Goal: Task Accomplishment & Management: Manage account settings

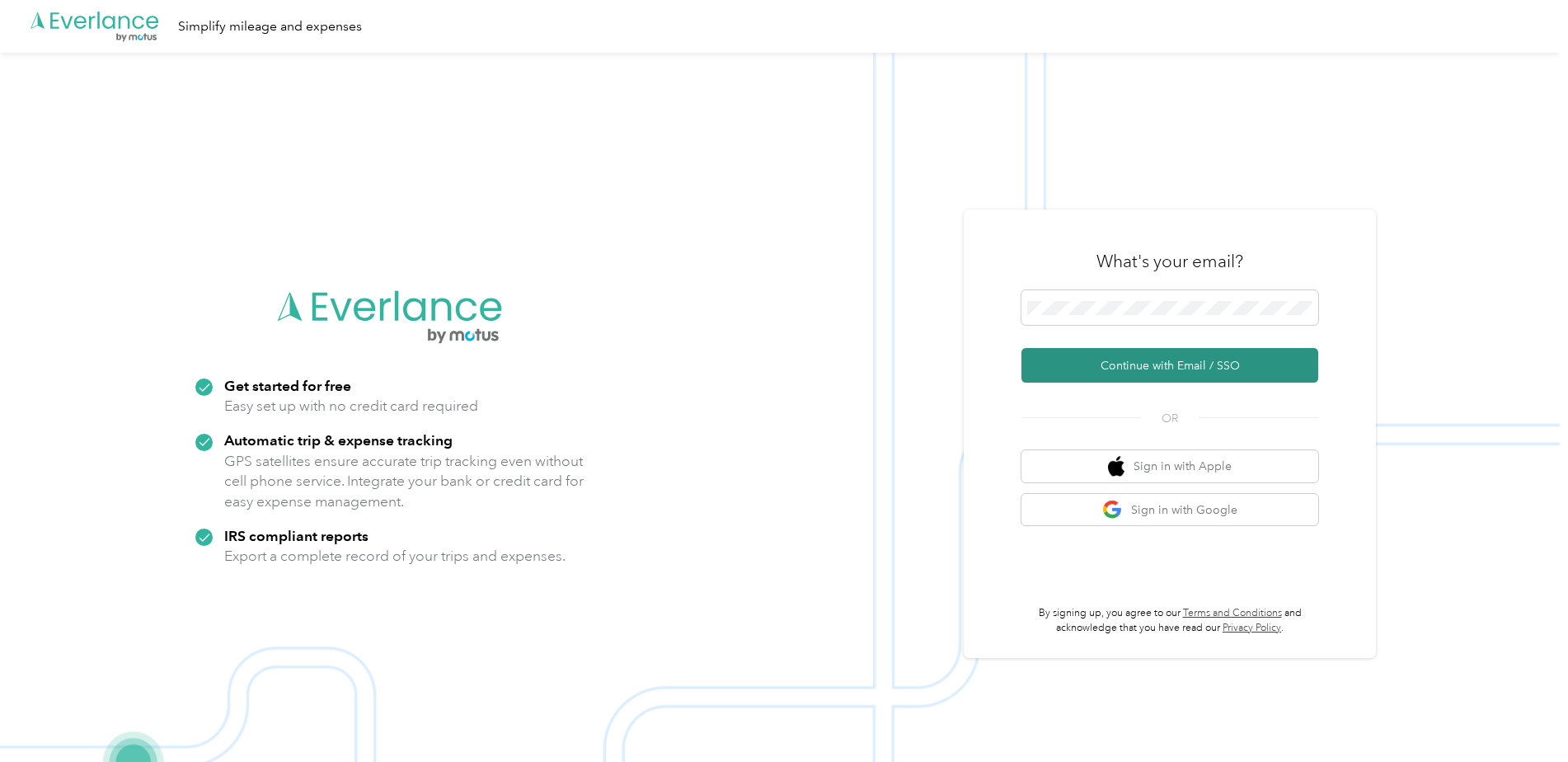
click at [1183, 371] on button "Continue with Email / SSO" at bounding box center [1170, 365] width 297 height 35
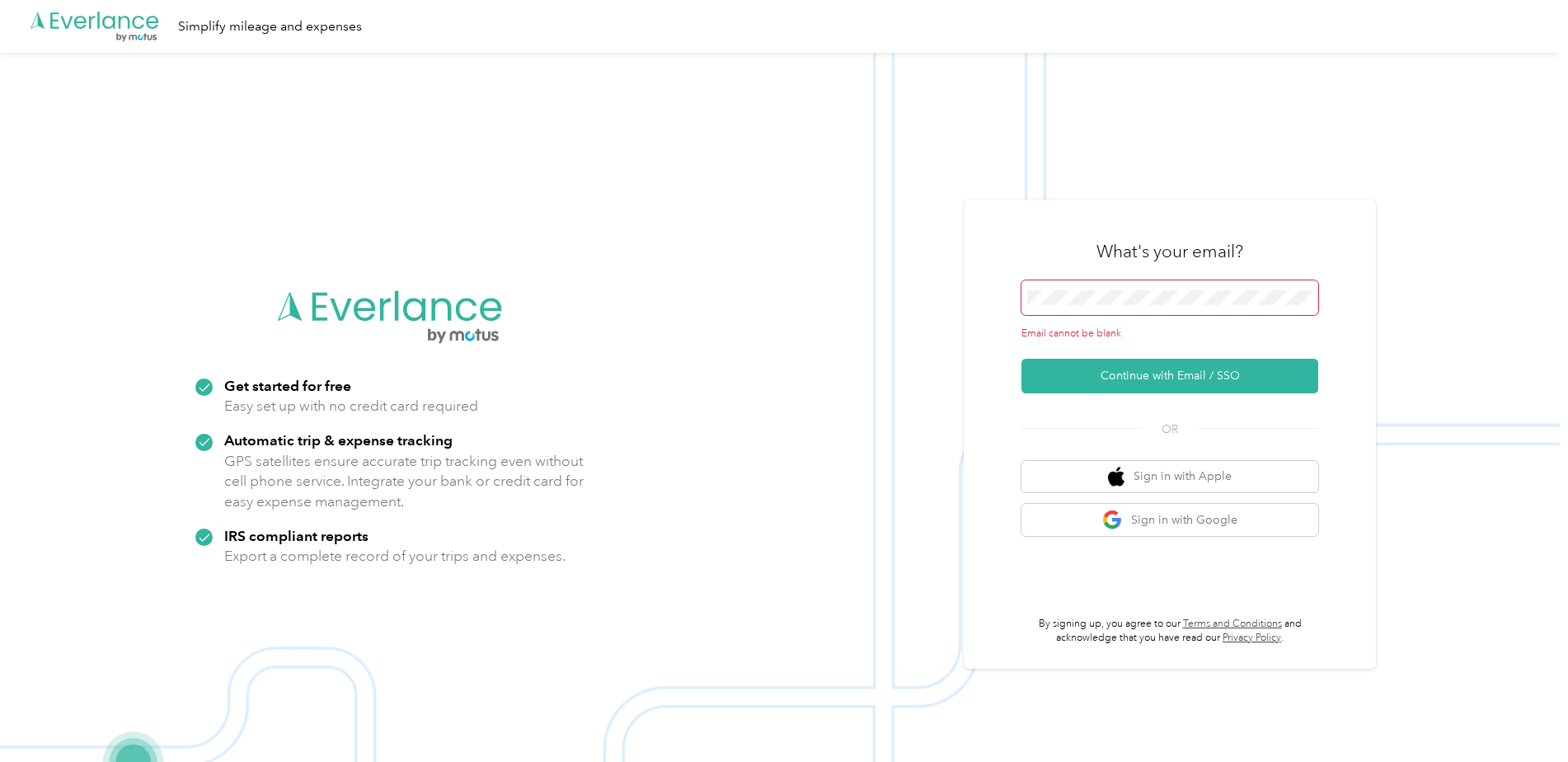
click at [1074, 288] on span at bounding box center [1170, 298] width 297 height 35
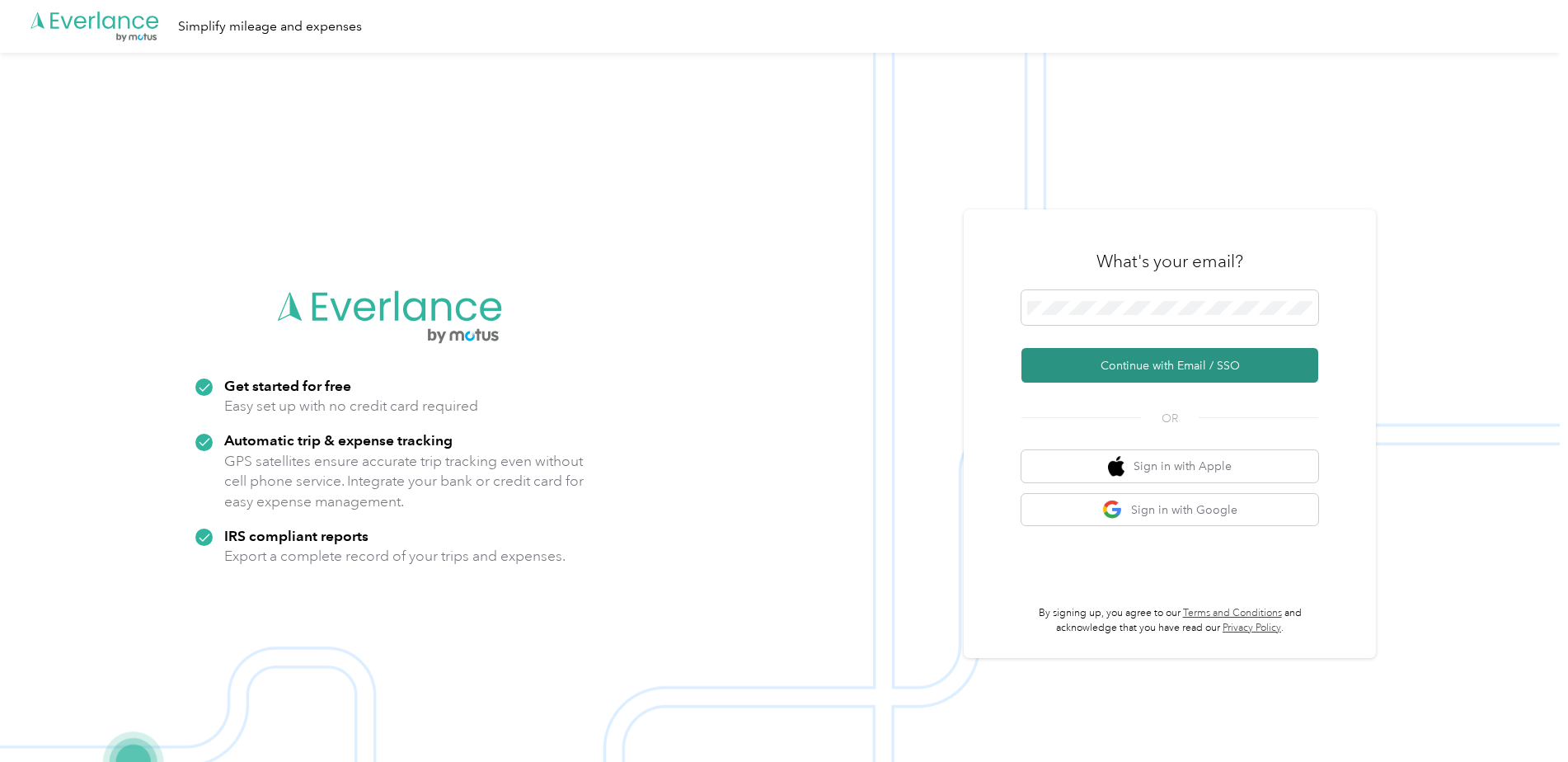
click at [1168, 361] on button "Continue with Email / SSO" at bounding box center [1170, 365] width 297 height 35
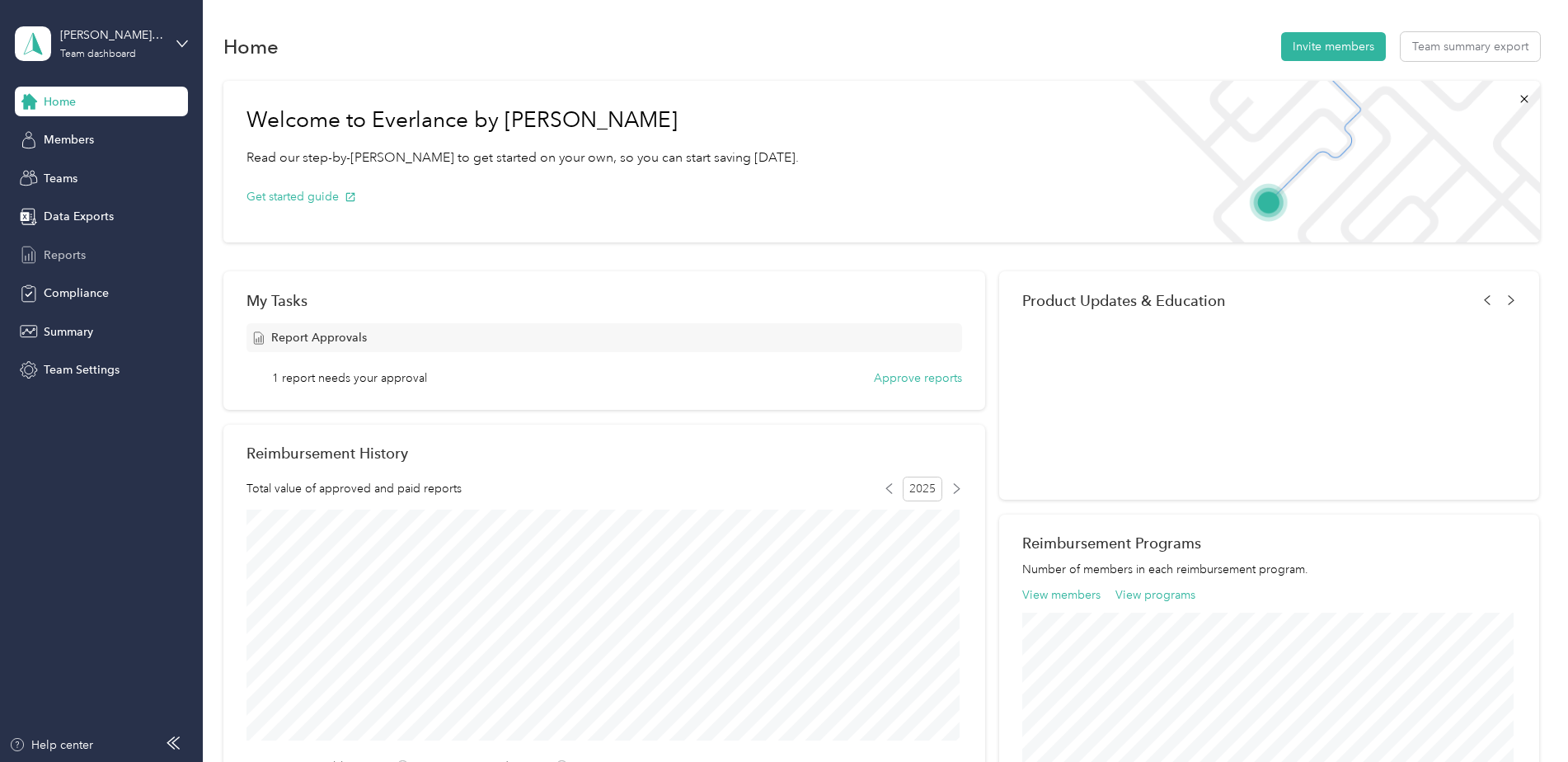
click at [65, 255] on span "Reports" at bounding box center [64, 256] width 42 height 18
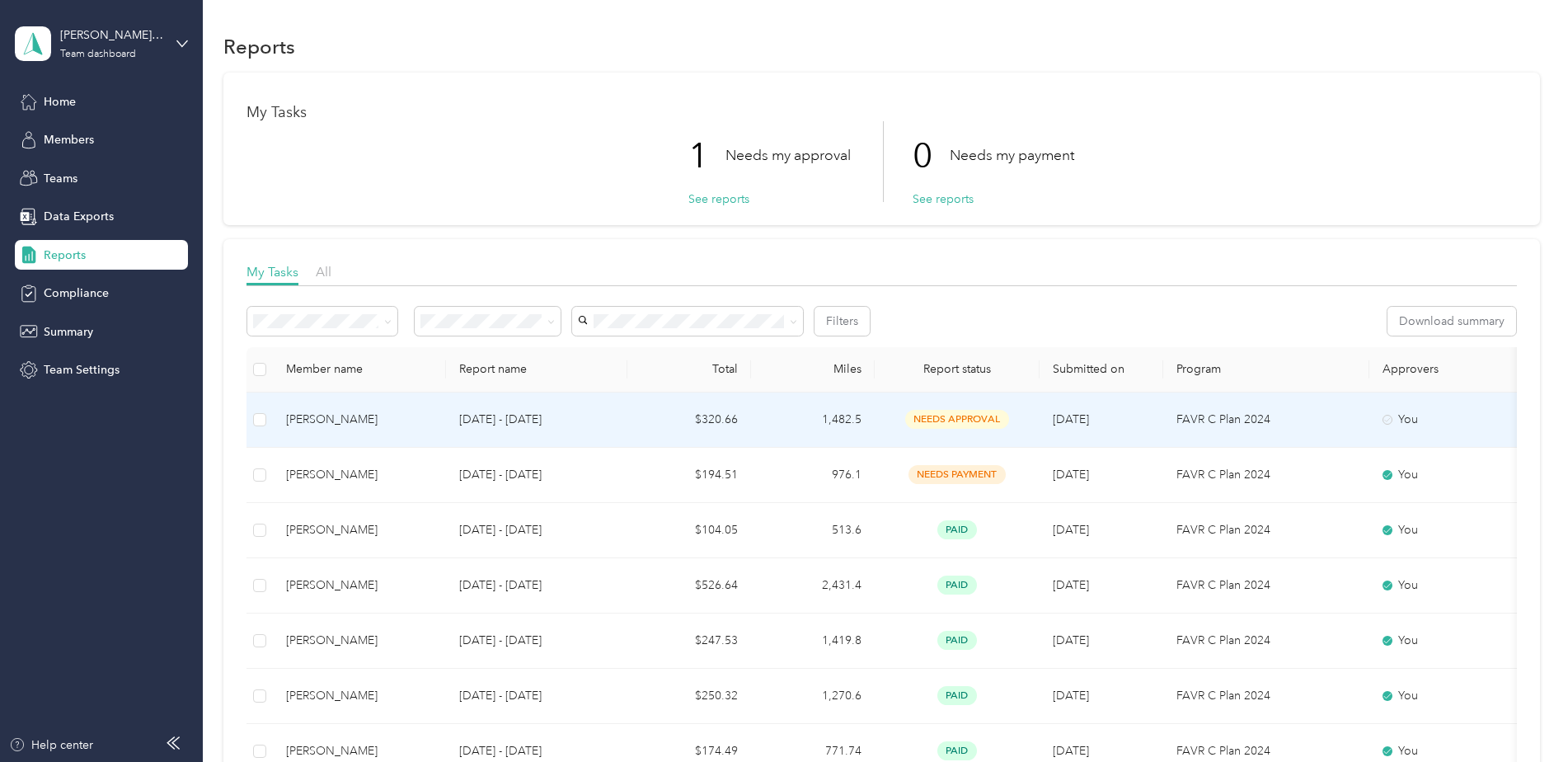
click at [944, 419] on span "needs approval" at bounding box center [957, 419] width 104 height 19
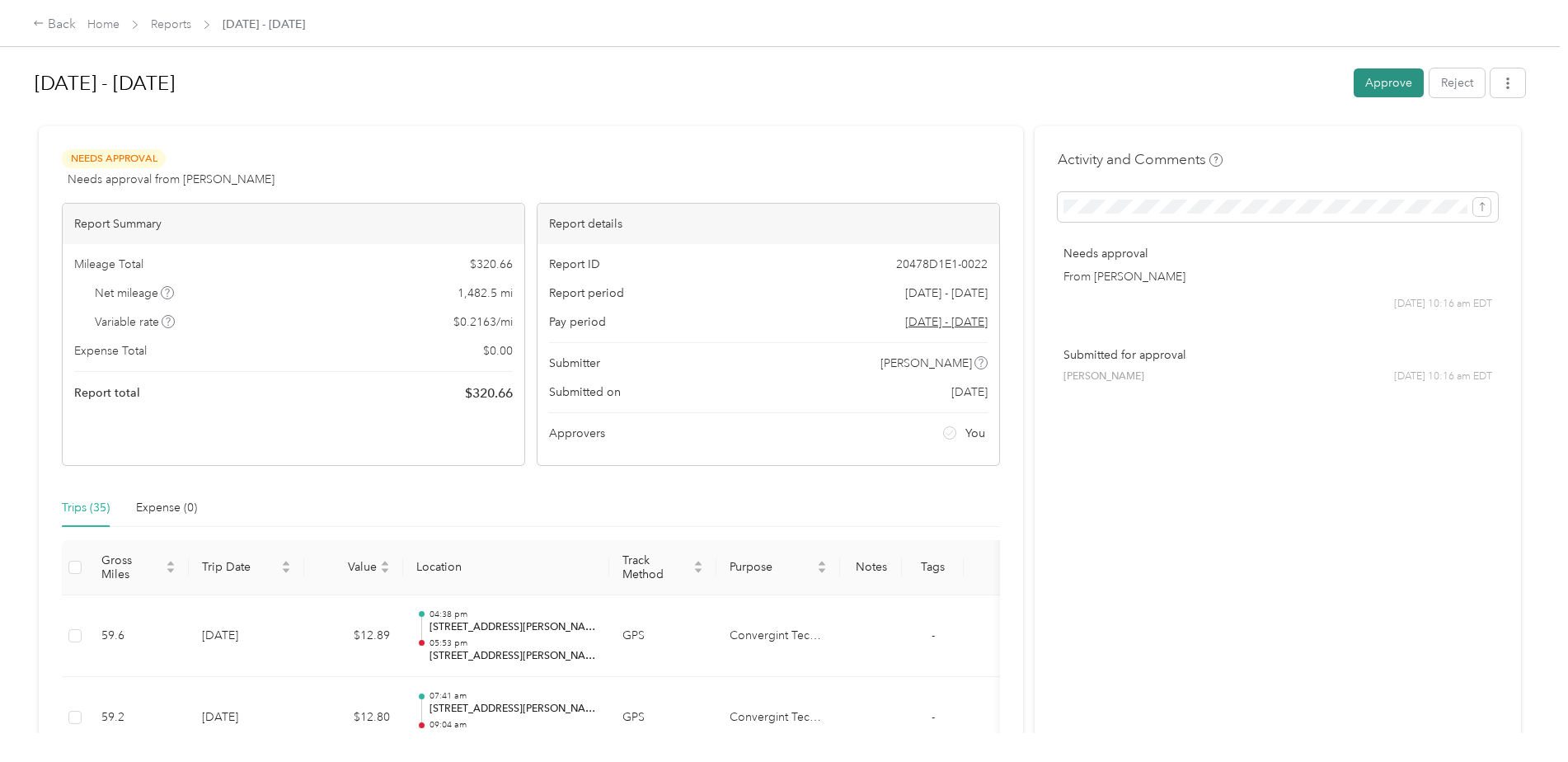
click at [1398, 76] on button "Approve" at bounding box center [1389, 83] width 70 height 29
